Goal: Check status: Check status

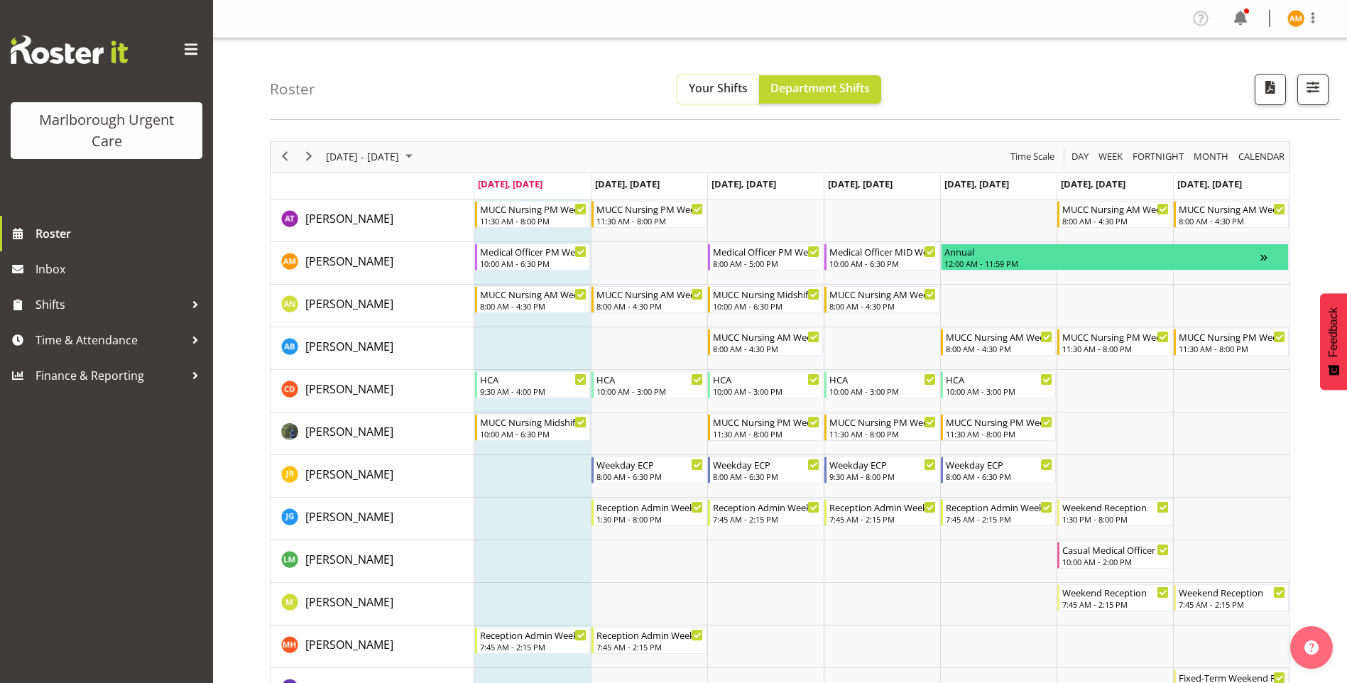
click at [682, 80] on button "Your Shifts" at bounding box center [718, 89] width 82 height 28
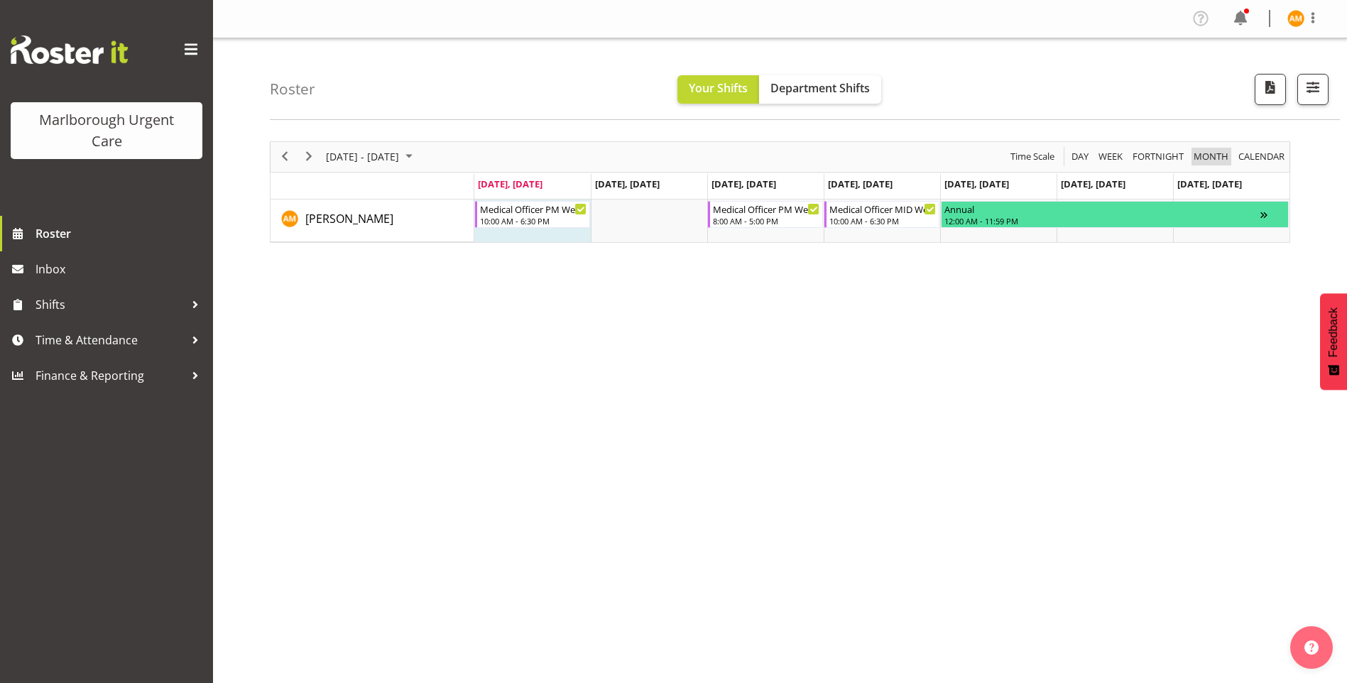
click at [1206, 157] on span "Month" at bounding box center [1211, 157] width 38 height 18
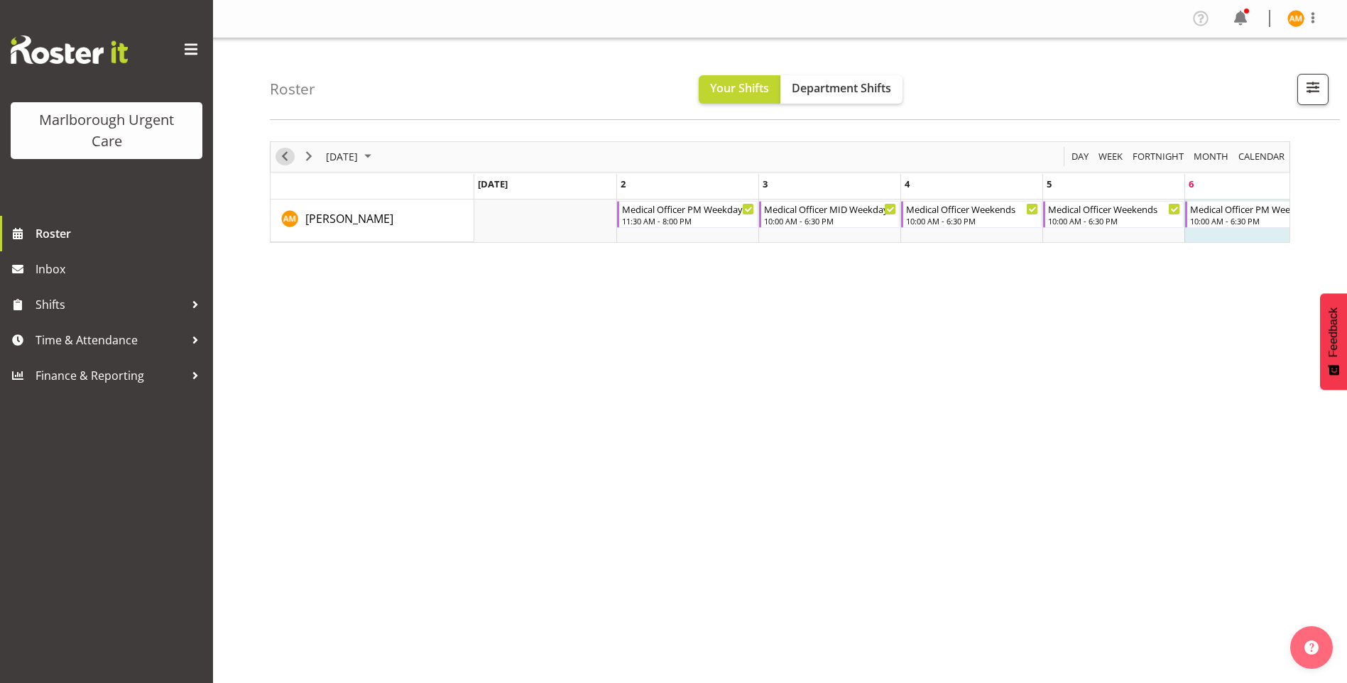
click at [284, 160] on span "Previous" at bounding box center [284, 157] width 17 height 18
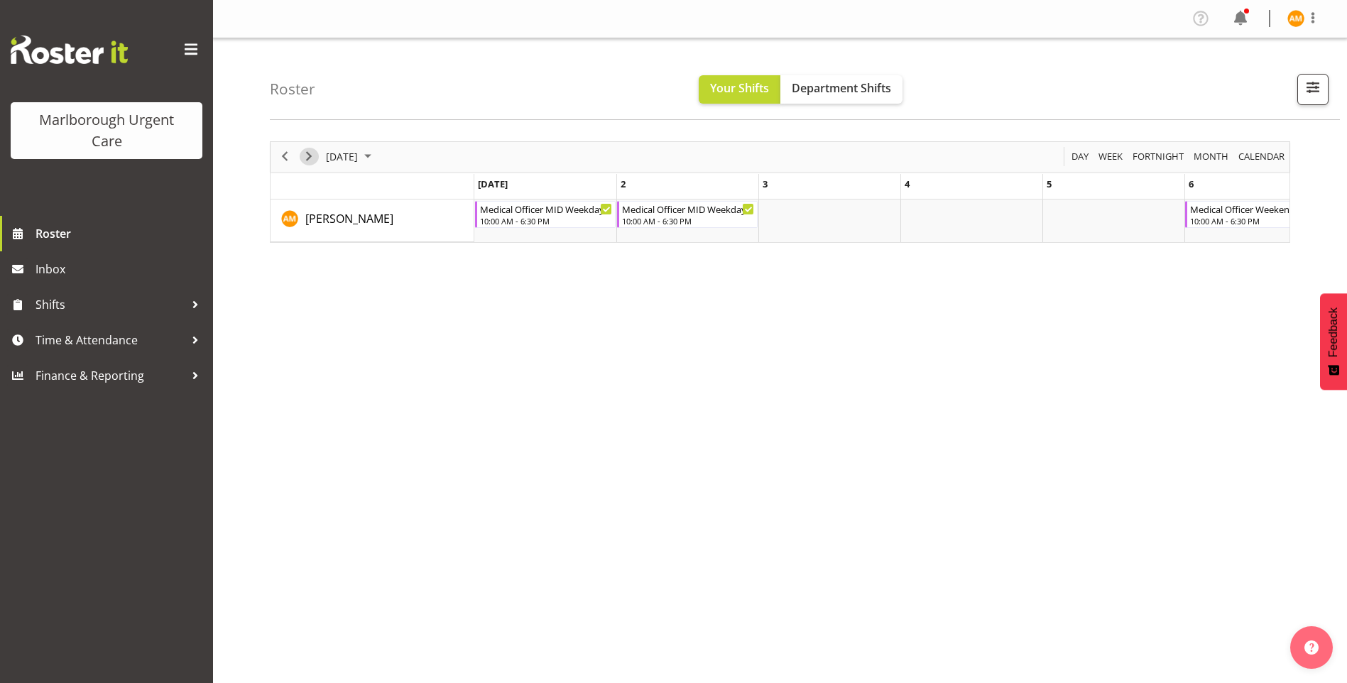
click at [305, 153] on span "Next" at bounding box center [308, 157] width 17 height 18
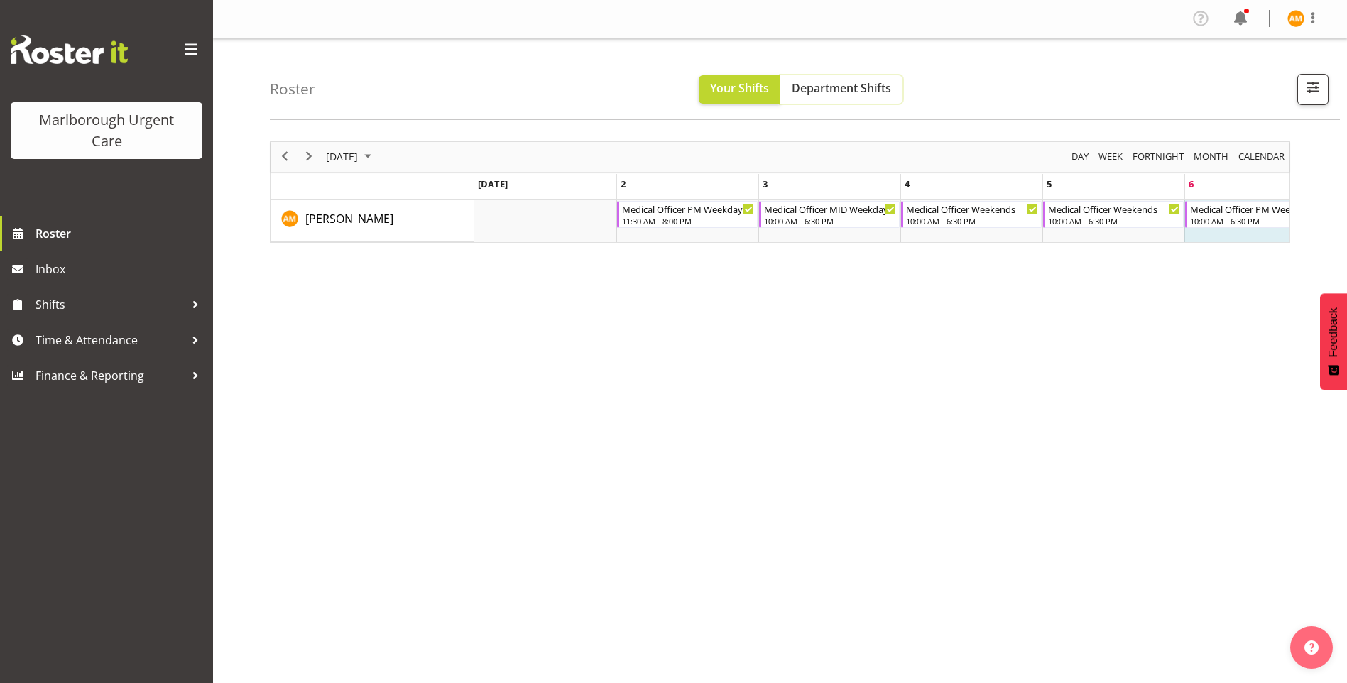
click at [870, 92] on span "Department Shifts" at bounding box center [841, 88] width 99 height 16
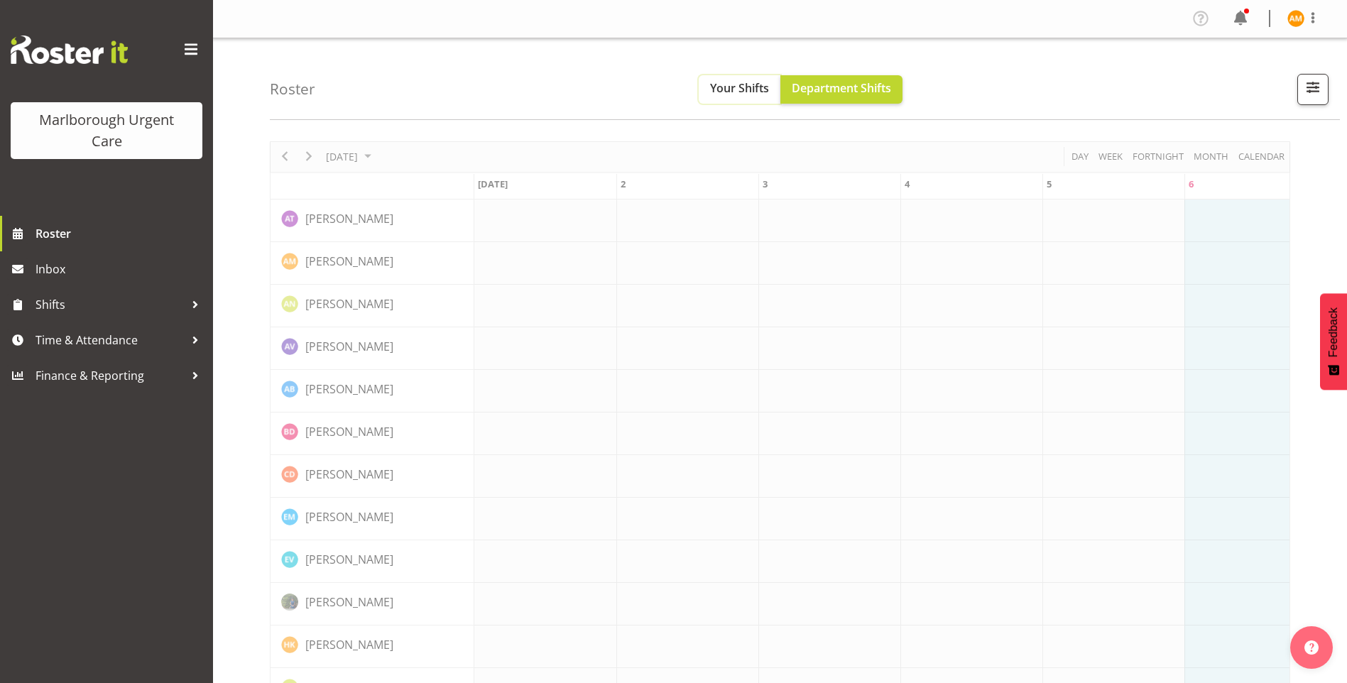
click at [757, 80] on span "Your Shifts" at bounding box center [739, 88] width 59 height 16
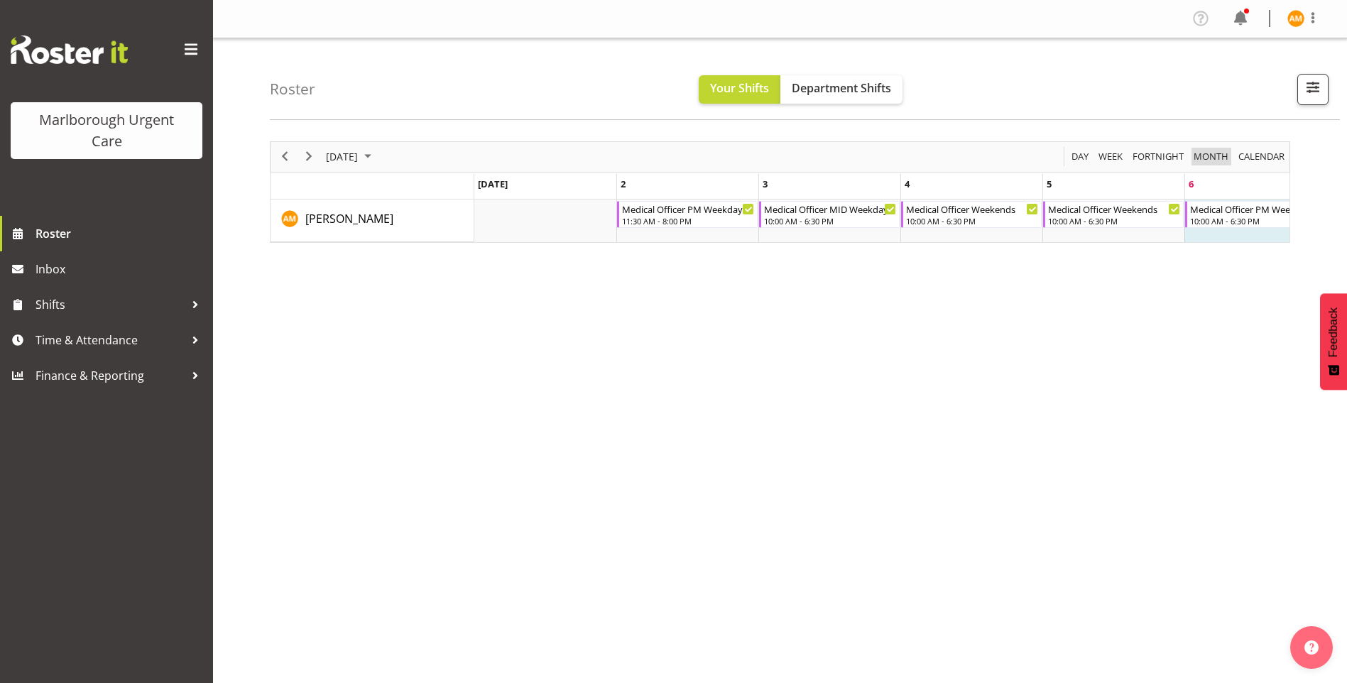
click at [1218, 161] on span "Month" at bounding box center [1211, 157] width 38 height 18
click at [1273, 157] on span "calendar" at bounding box center [1261, 157] width 49 height 18
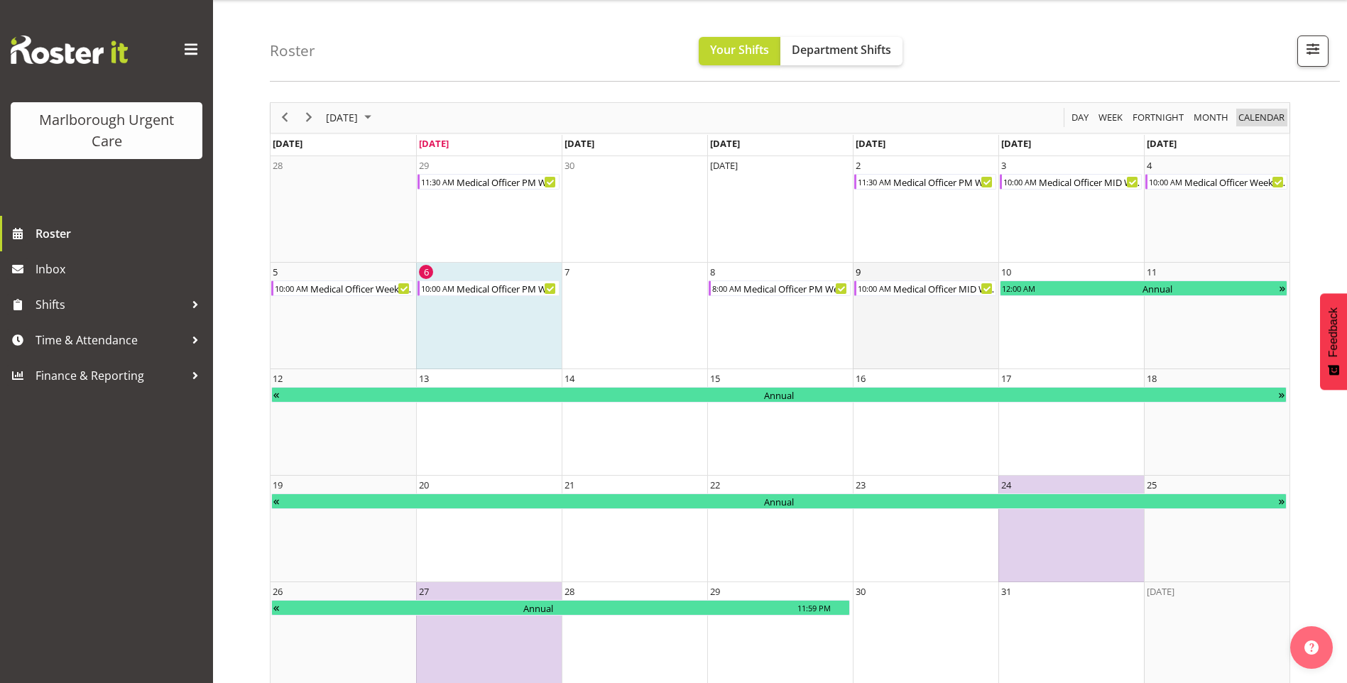
scroll to position [56, 0]
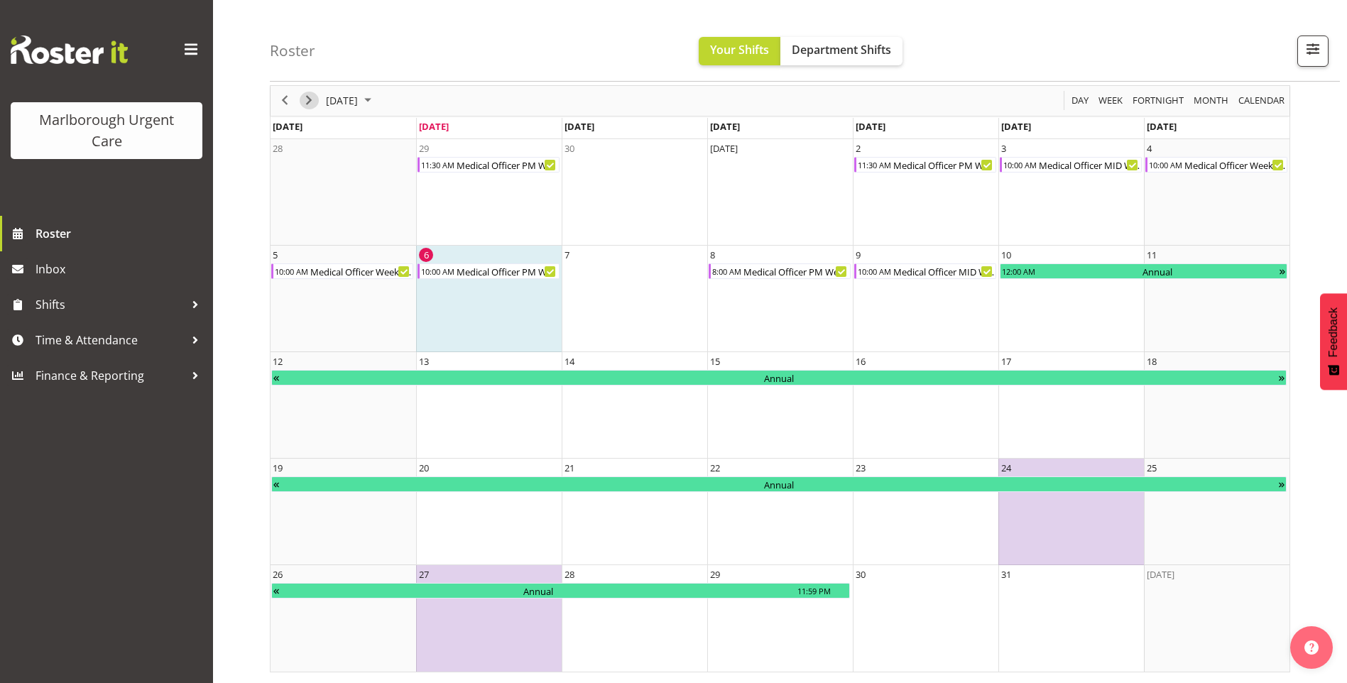
click at [309, 92] on span "Next" at bounding box center [308, 101] width 17 height 18
